Goal: Information Seeking & Learning: Learn about a topic

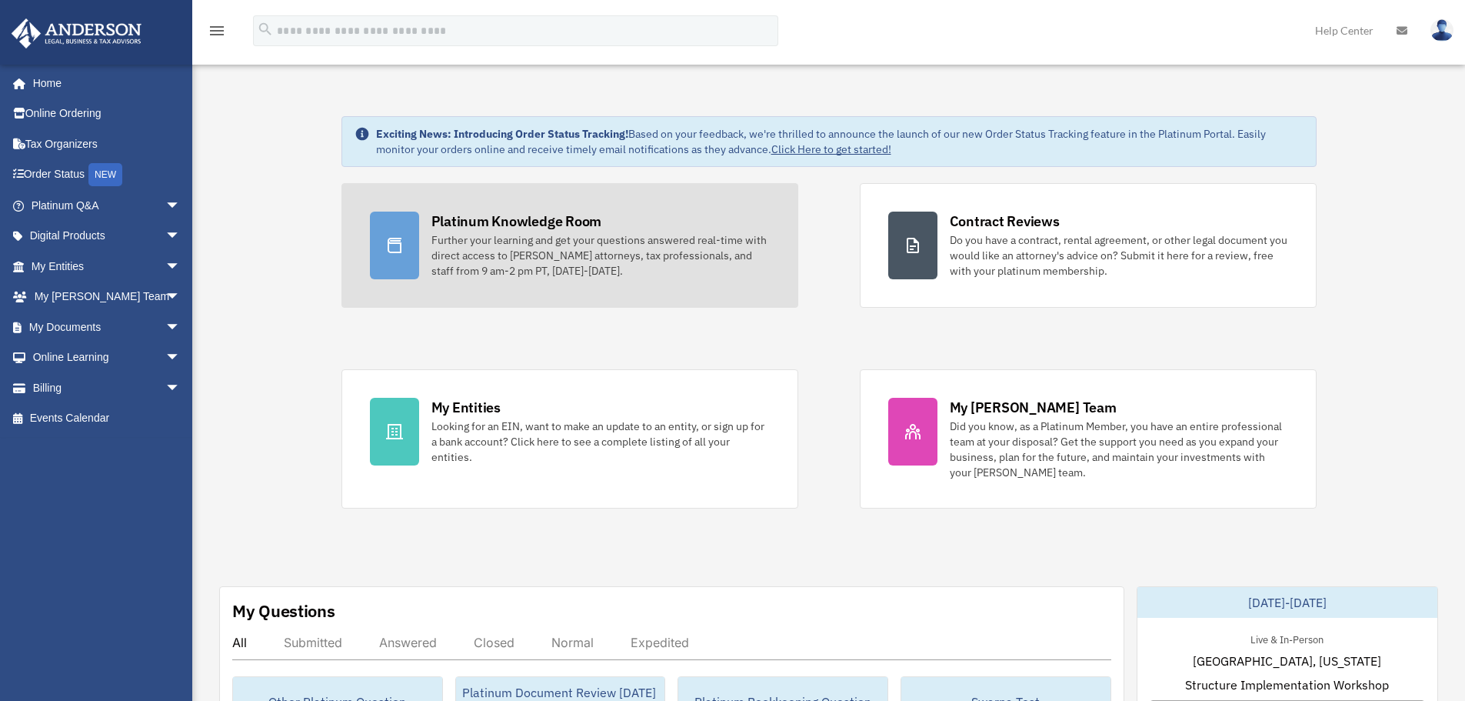
click at [563, 259] on div "Further your learning and get your questions answered real-time with direct acc…" at bounding box center [600, 255] width 338 height 46
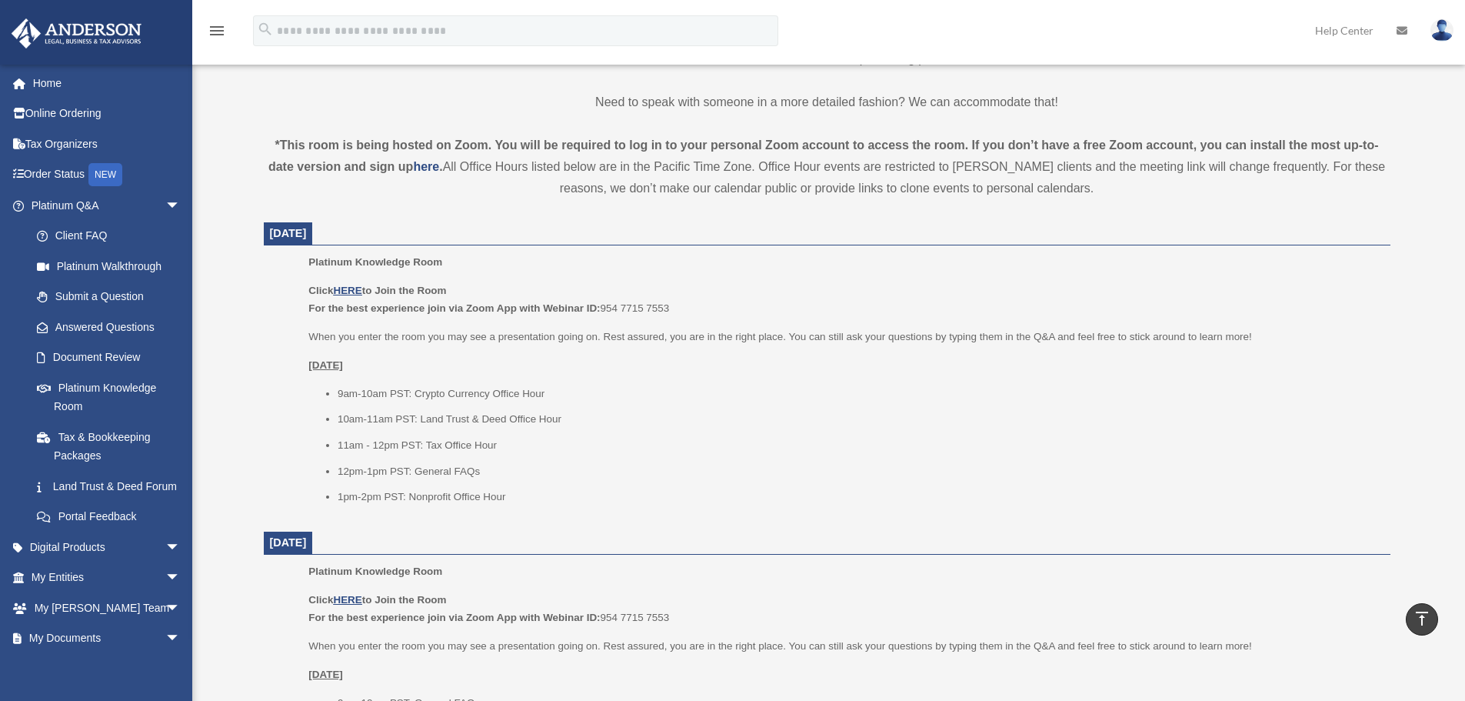
scroll to position [461, 0]
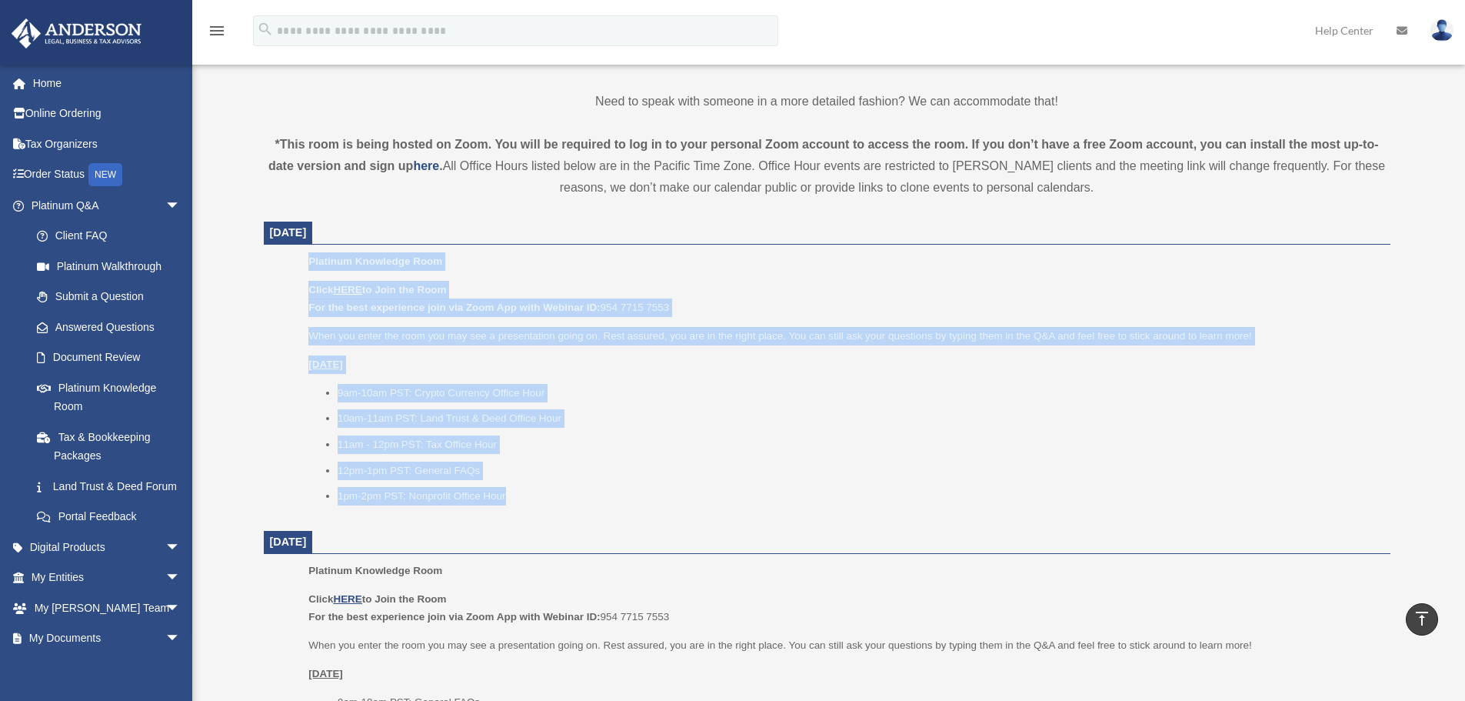
drag, startPoint x: 541, startPoint y: 495, endPoint x: 297, endPoint y: 263, distance: 336.7
click at [297, 263] on ul "Platinum Knowledge Room Click HERE to Join the Room For the best experience joi…" at bounding box center [827, 383] width 1105 height 263
click at [275, 276] on ul "Platinum Knowledge Room Click HERE to Join the Room For the best experience joi…" at bounding box center [827, 383] width 1105 height 263
drag, startPoint x: 298, startPoint y: 255, endPoint x: 562, endPoint y: 479, distance: 346.4
click at [562, 479] on ul "Platinum Knowledge Room Click HERE to Join the Room For the best experience joi…" at bounding box center [827, 383] width 1105 height 263
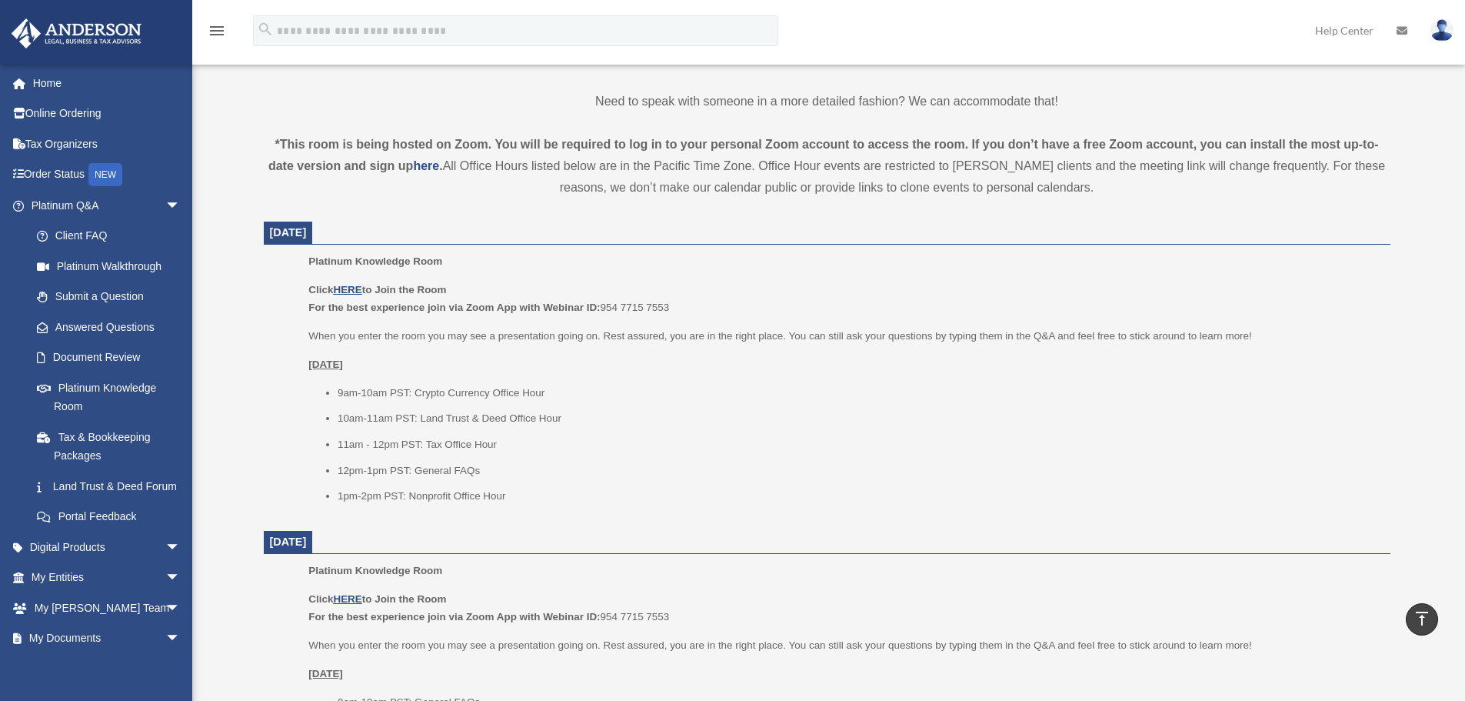
click at [548, 501] on li "1pm-2pm PST: Nonprofit Office Hour" at bounding box center [859, 496] width 1042 height 18
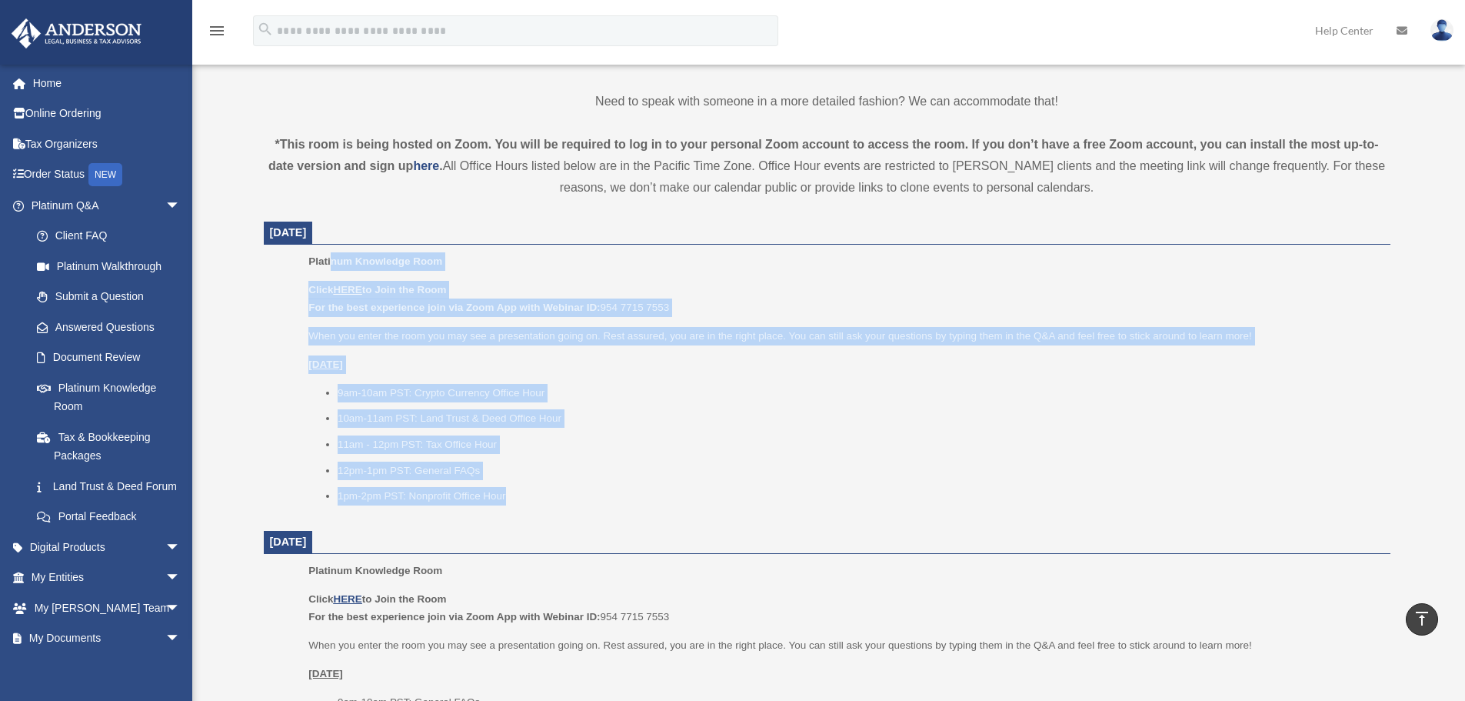
drag, startPoint x: 599, startPoint y: 506, endPoint x: 330, endPoint y: 267, distance: 360.1
click at [330, 267] on div "Platinum Knowledge Room Click HERE to Join the Room For the best experience joi…" at bounding box center [843, 383] width 1070 height 263
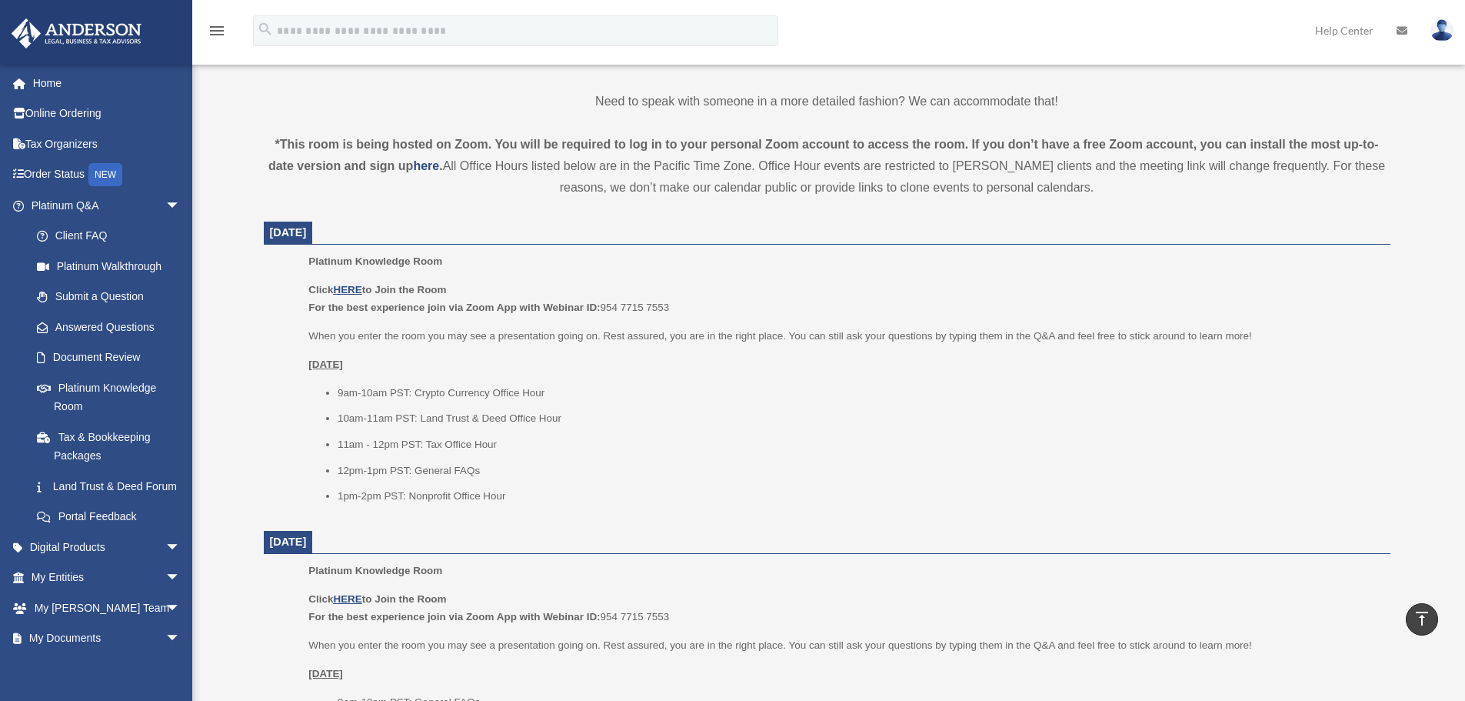
click at [574, 169] on div "*This room is being hosted on Zoom. You will be required to log in to your pers…" at bounding box center [827, 166] width 1127 height 65
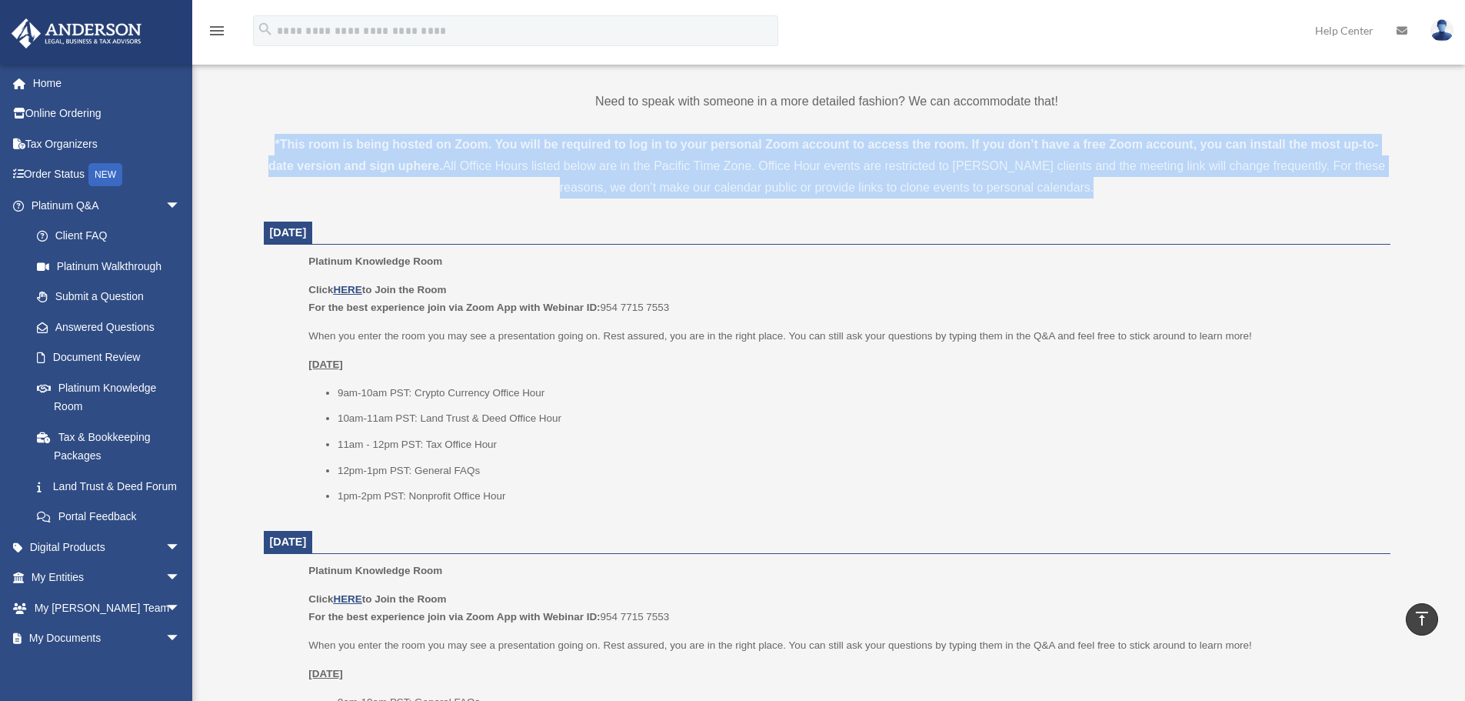
click at [574, 169] on div "*This room is being hosted on Zoom. You will be required to log in to your pers…" at bounding box center [827, 166] width 1127 height 65
click at [562, 162] on div "*This room is being hosted on Zoom. You will be required to log in to your pers…" at bounding box center [827, 166] width 1127 height 65
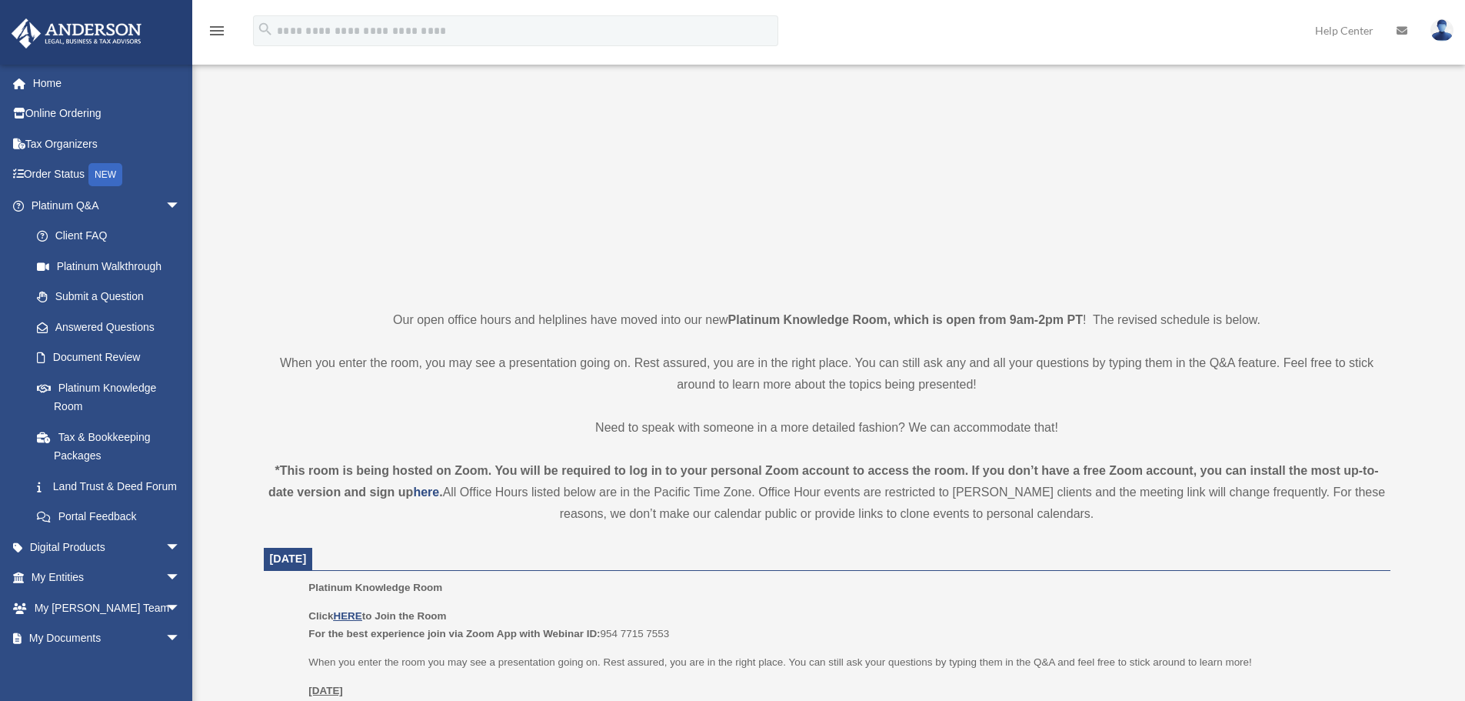
scroll to position [308, 0]
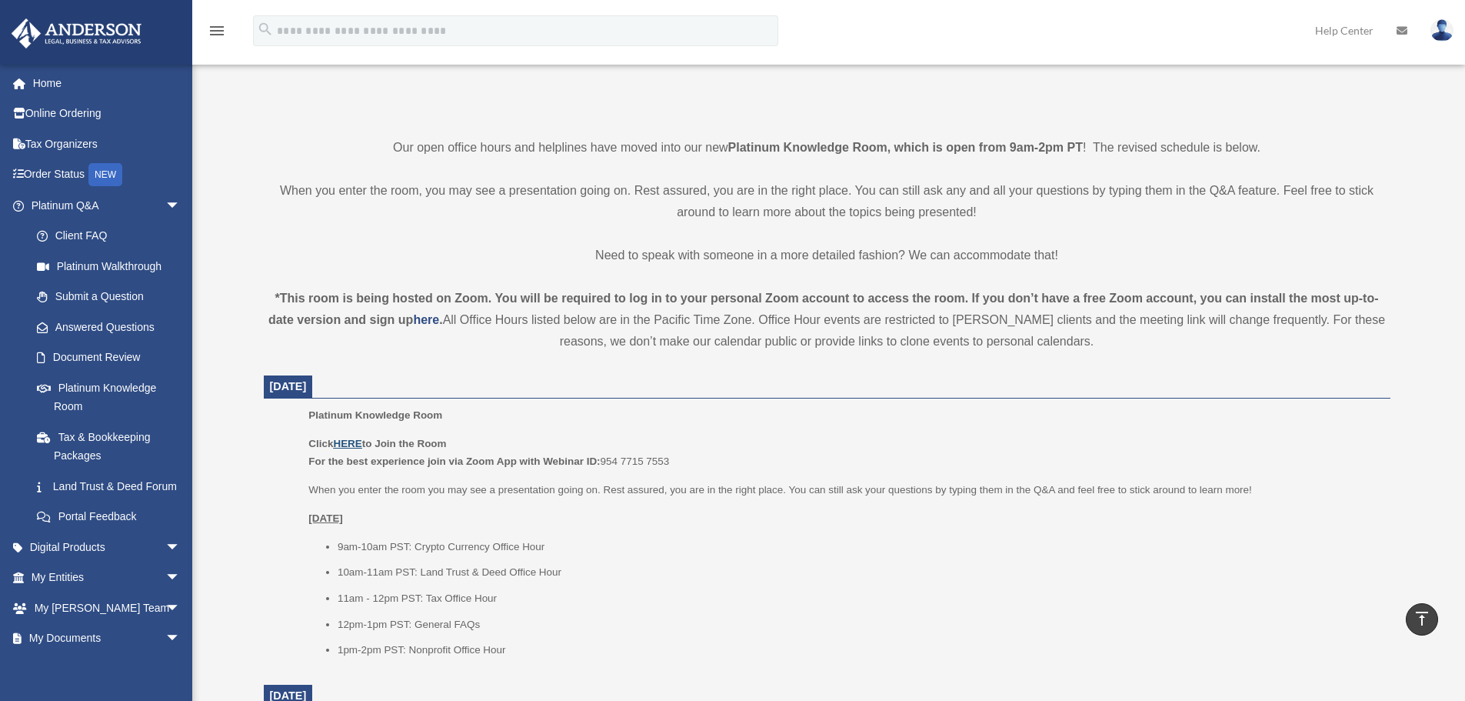
click at [352, 445] on u "HERE" at bounding box center [347, 444] width 28 height 12
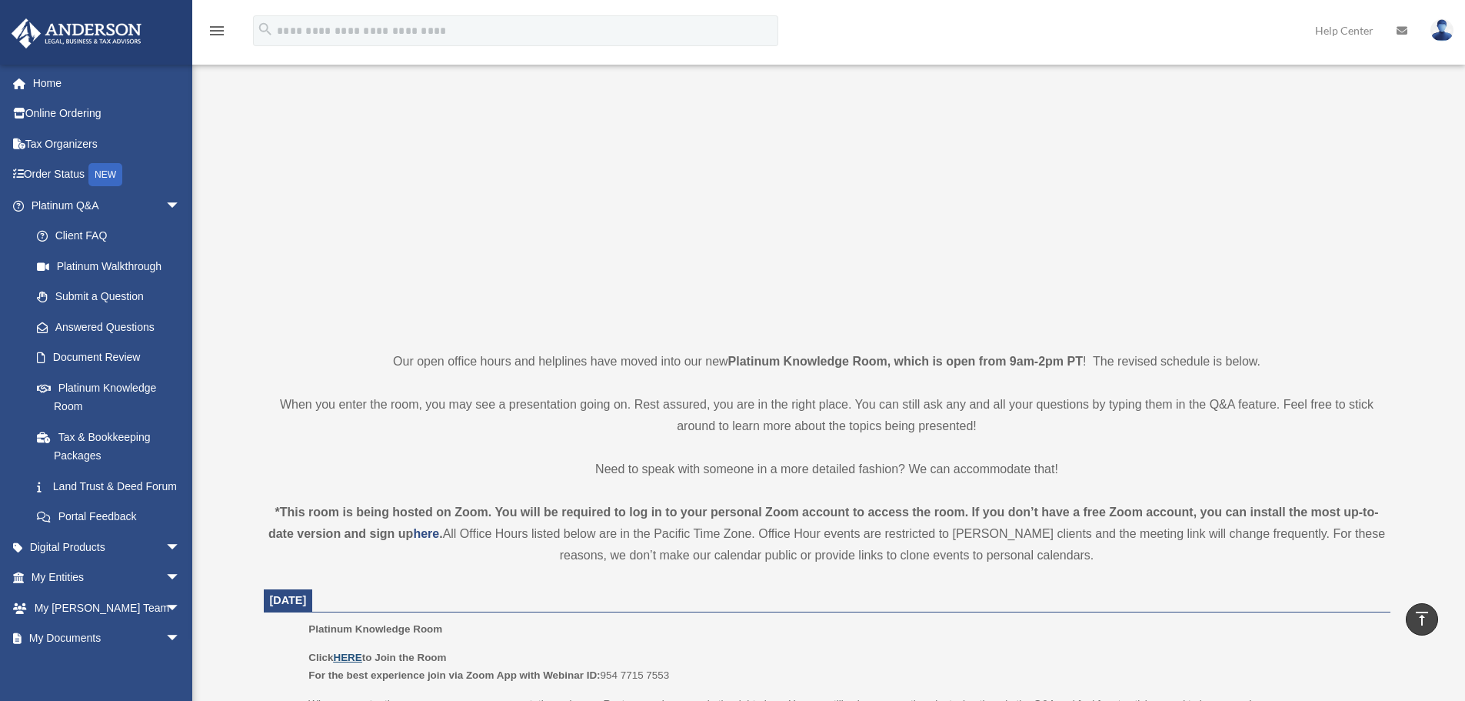
scroll to position [0, 0]
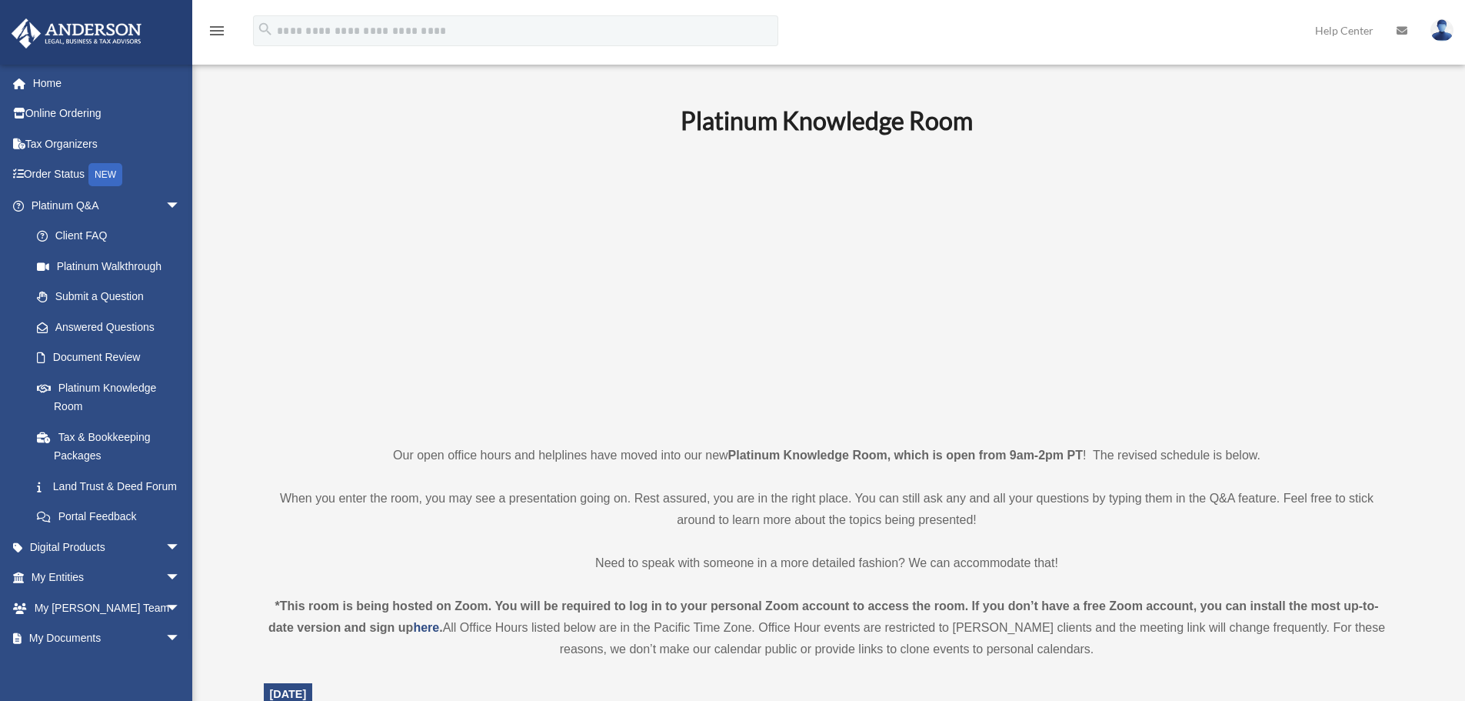
click at [1240, 404] on p at bounding box center [827, 289] width 1127 height 267
